Goal: Book appointment/travel/reservation

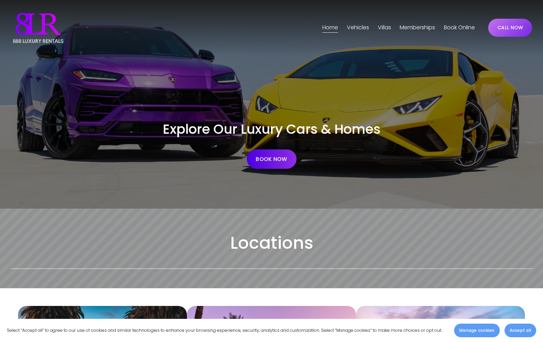
click at [0, 0] on span "Phoenix" at bounding box center [0, 0] width 0 height 0
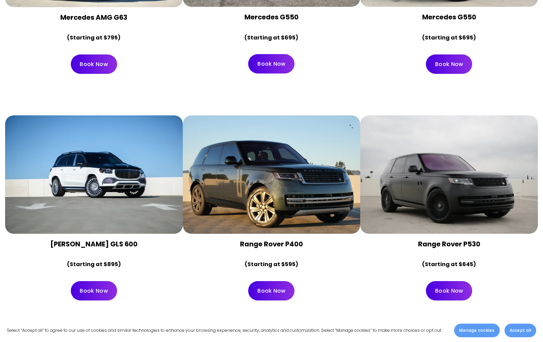
scroll to position [2135, 0]
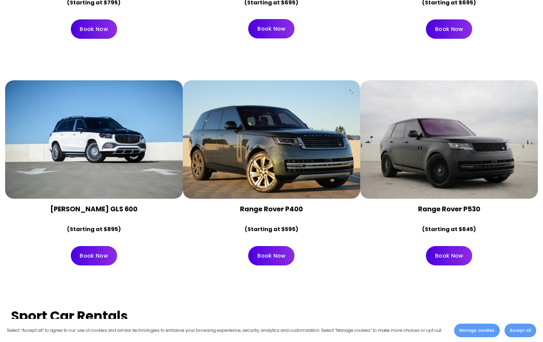
click at [457, 204] on strong "Range Rover P530" at bounding box center [449, 209] width 62 height 10
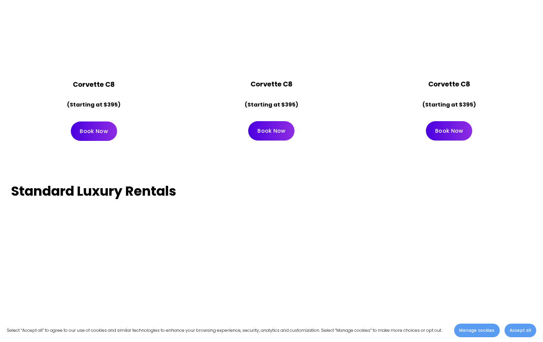
scroll to position [2928, 0]
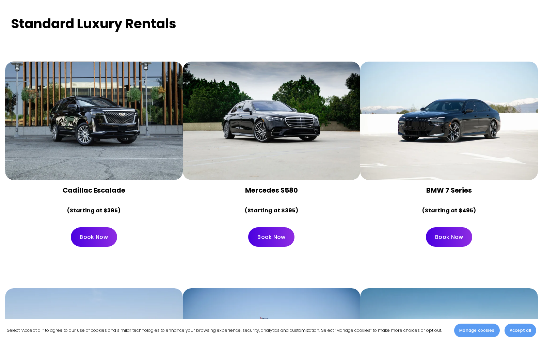
click at [266, 227] on link "Book Now" at bounding box center [271, 236] width 46 height 19
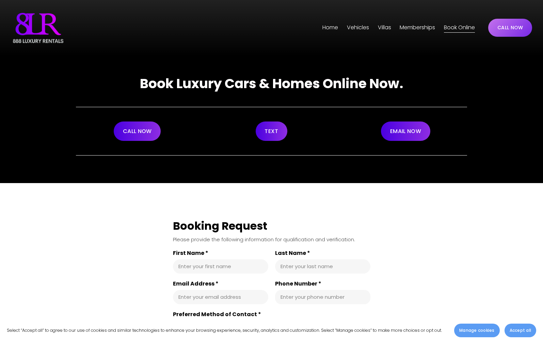
click at [325, 33] on div "Home Vehicles Los Angeles" at bounding box center [243, 28] width 464 height 34
click at [328, 31] on link "Home" at bounding box center [330, 27] width 16 height 11
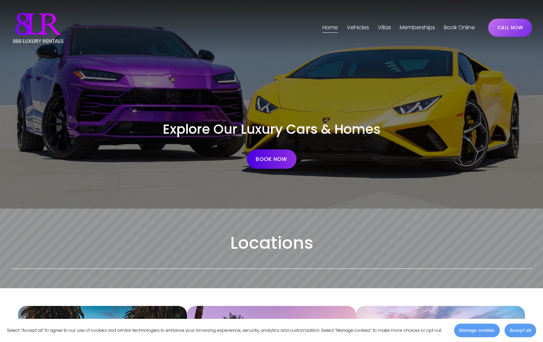
scroll to position [218, 0]
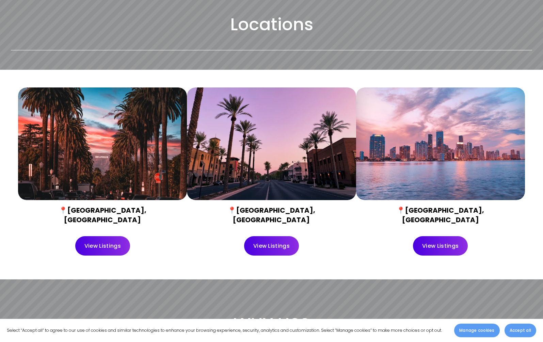
click at [271, 246] on link "View Listings" at bounding box center [271, 245] width 55 height 19
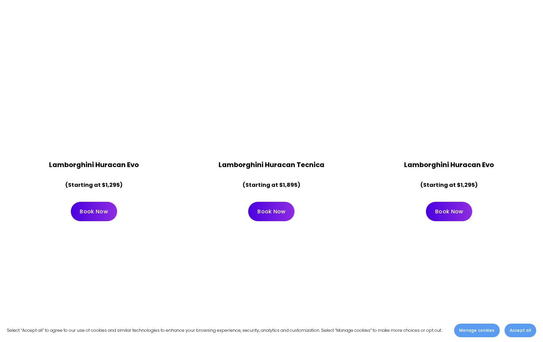
scroll to position [676, 0]
